Goal: Transaction & Acquisition: Purchase product/service

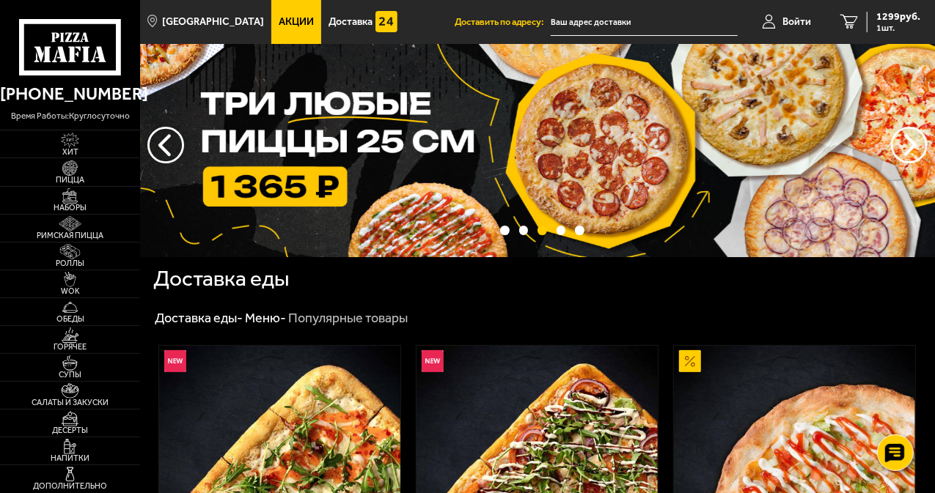
scroll to position [32, 0]
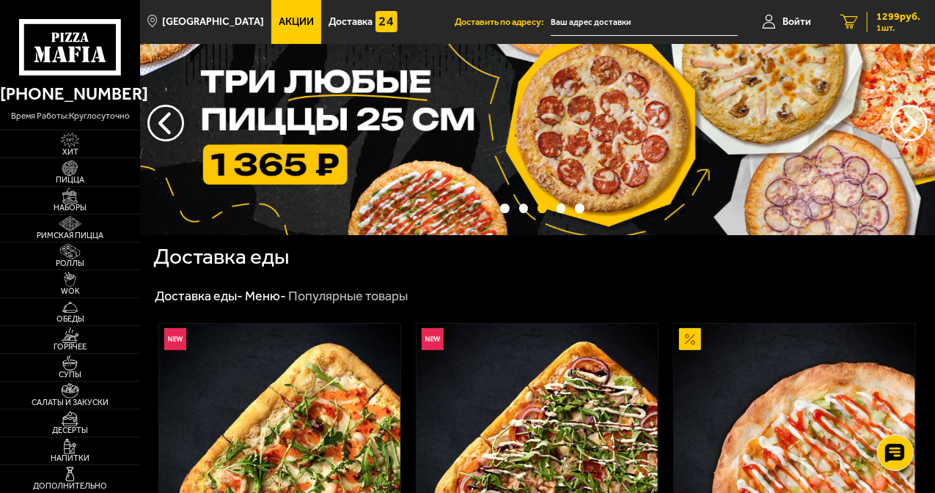
click at [869, 20] on div "1299 руб. 1 шт." at bounding box center [893, 22] width 54 height 21
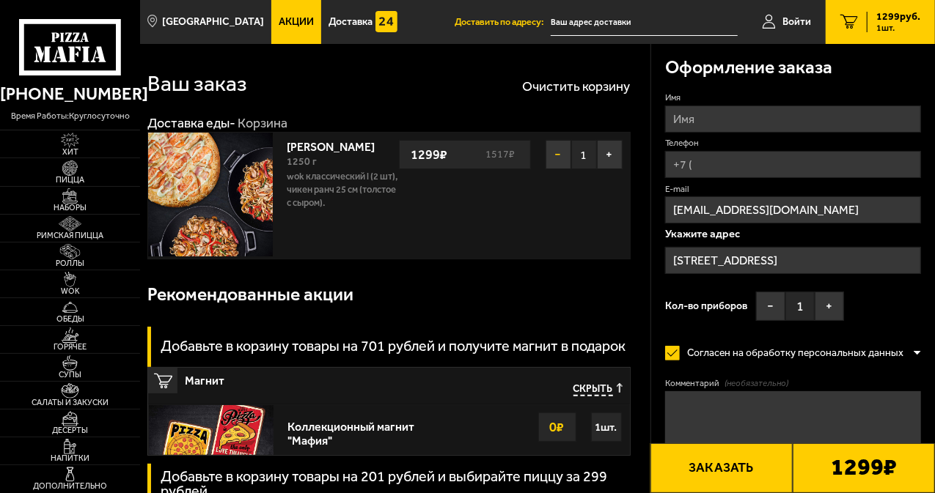
click at [551, 159] on button "−" at bounding box center [558, 154] width 26 height 29
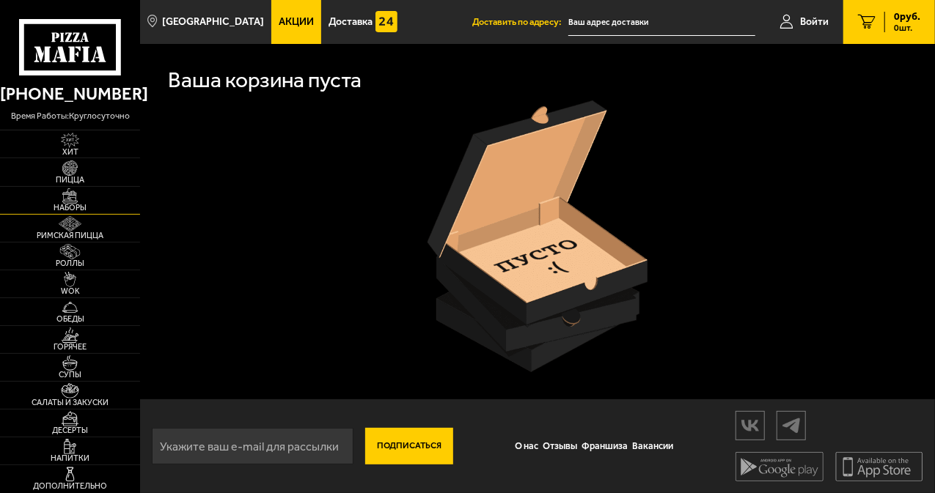
click at [77, 204] on span "Наборы" at bounding box center [70, 208] width 140 height 8
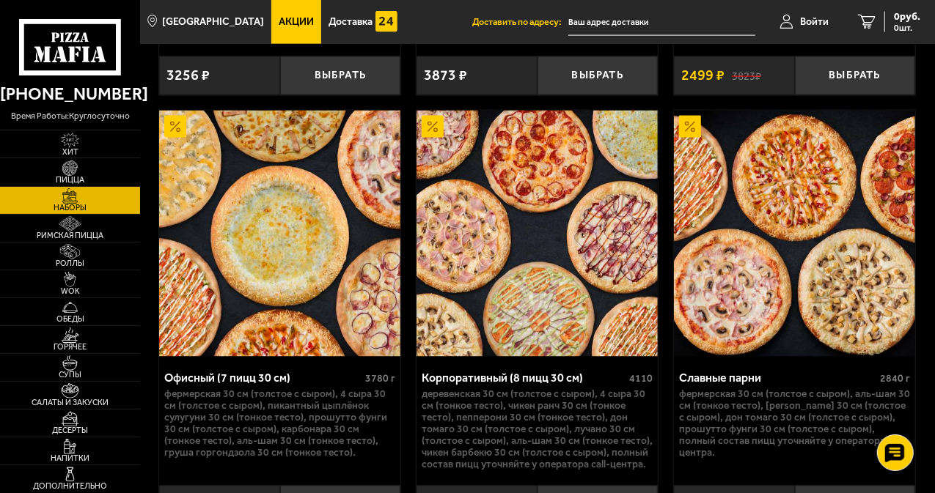
scroll to position [4107, 0]
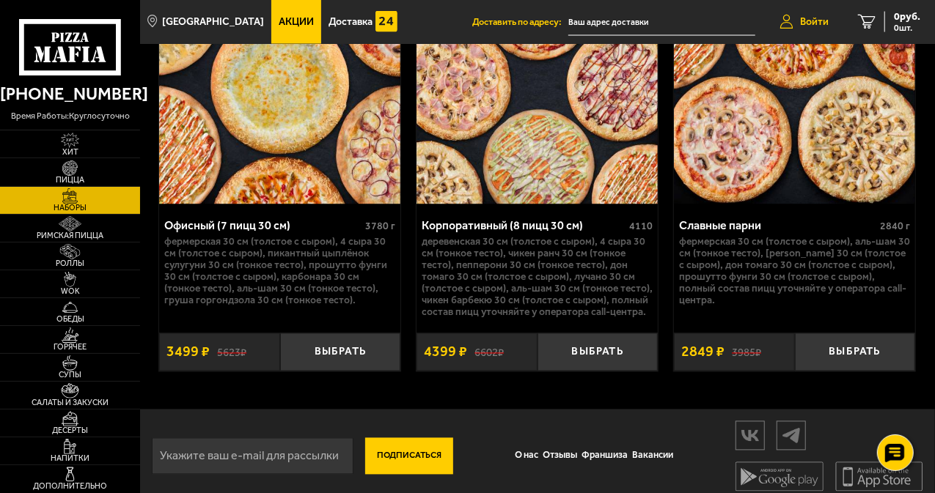
click at [807, 18] on span "Войти" at bounding box center [814, 22] width 29 height 10
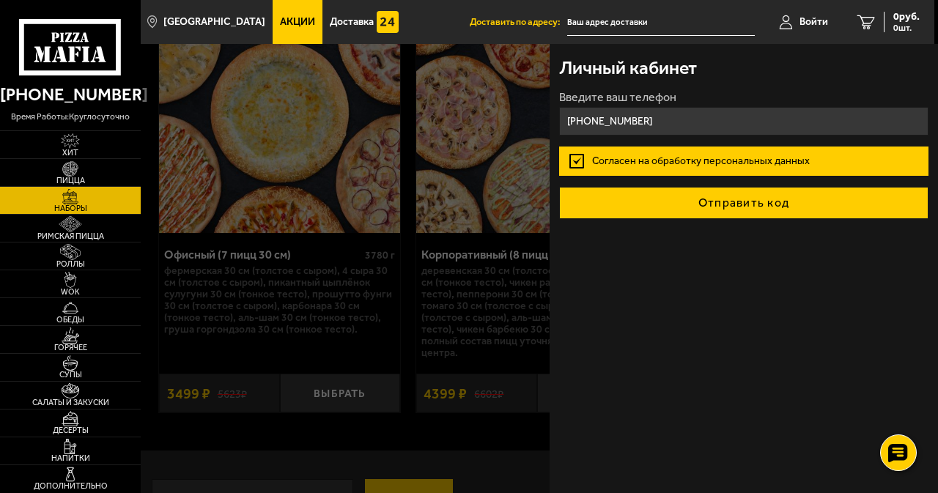
type input "[PHONE_NUMBER]"
click at [750, 209] on button "Отправить код" at bounding box center [743, 203] width 369 height 32
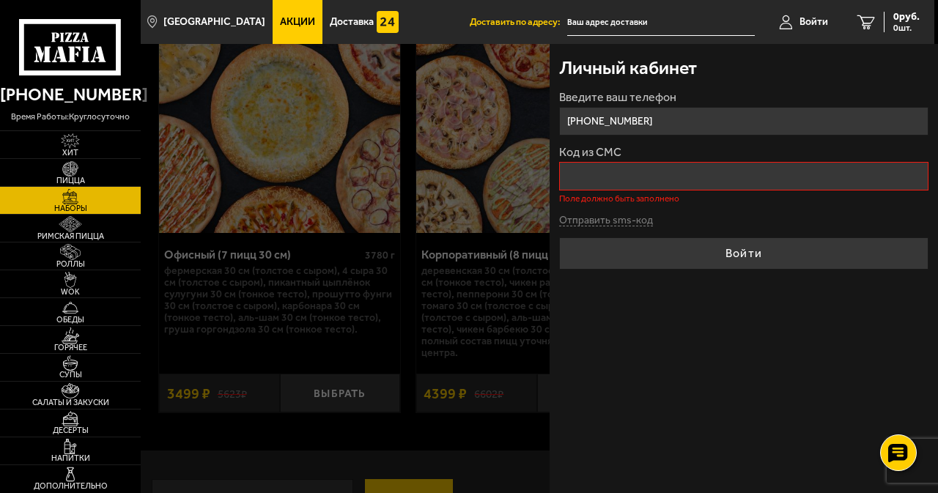
click at [664, 178] on input "Код из СМС" at bounding box center [743, 176] width 369 height 29
click at [603, 216] on button "Отправить sms-код" at bounding box center [606, 221] width 94 height 11
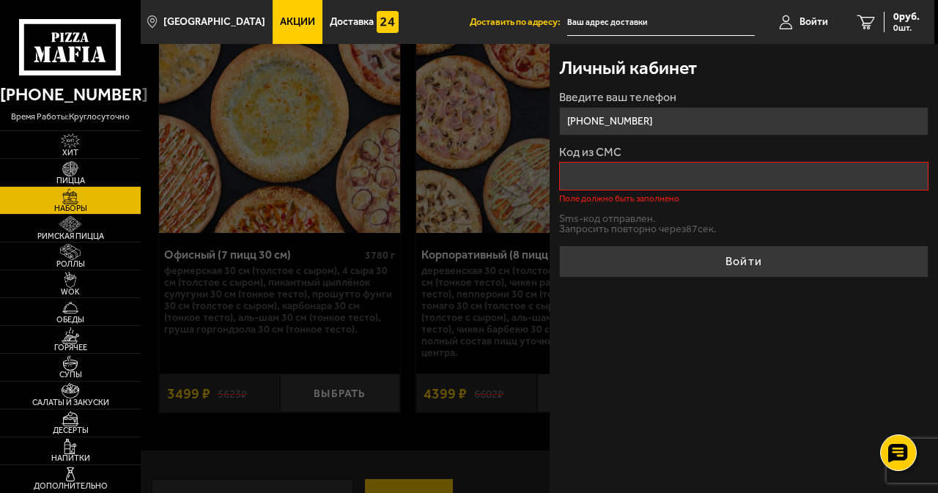
click at [666, 179] on input "Код из СМС" at bounding box center [743, 176] width 369 height 29
click at [578, 18] on input "text" at bounding box center [661, 22] width 188 height 27
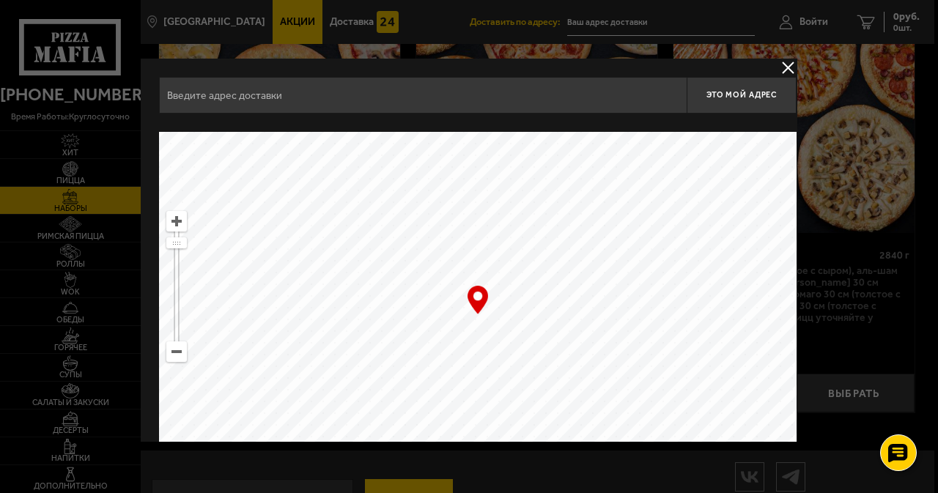
click at [445, 99] on input "text" at bounding box center [423, 95] width 528 height 37
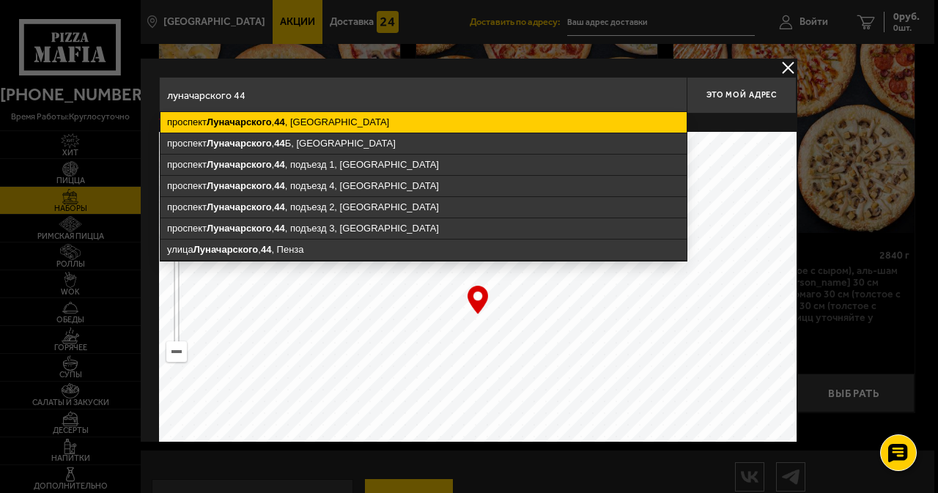
click at [356, 128] on ymaps "[STREET_ADDRESS]" at bounding box center [424, 122] width 526 height 21
type input "[STREET_ADDRESS]"
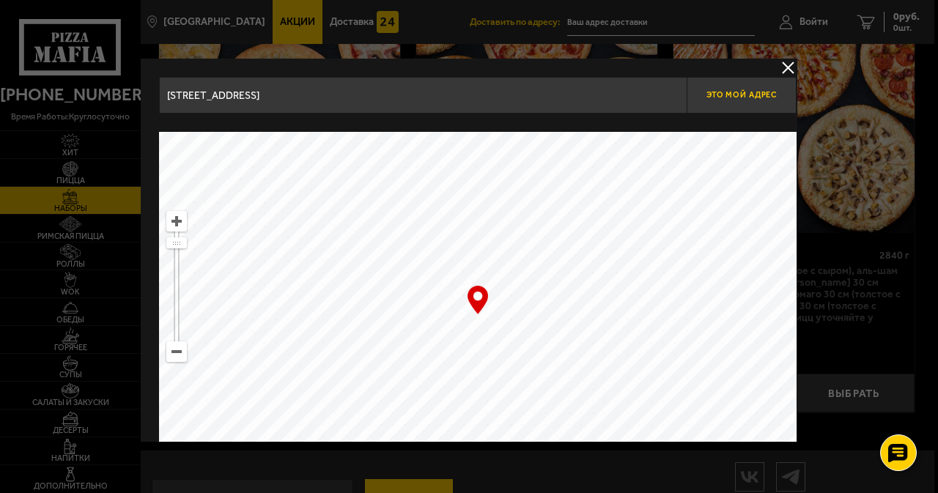
click at [732, 100] on button "Это мой адрес" at bounding box center [742, 95] width 110 height 37
type input "[STREET_ADDRESS]"
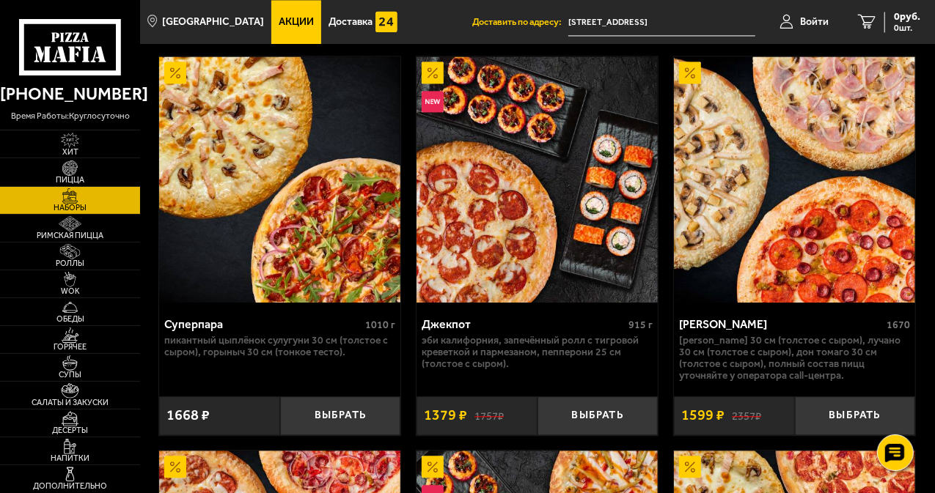
scroll to position [2038, 0]
